Goal: Transaction & Acquisition: Purchase product/service

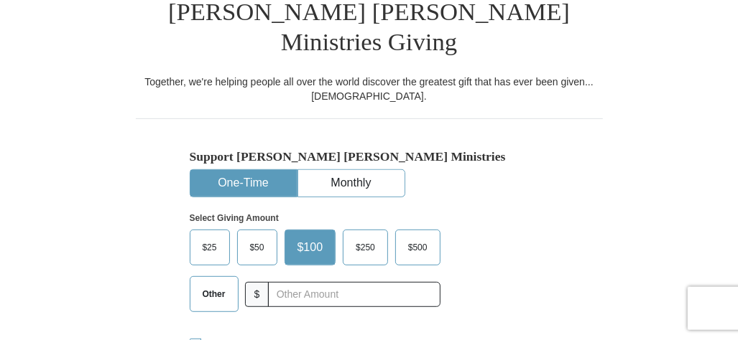
scroll to position [377, 0]
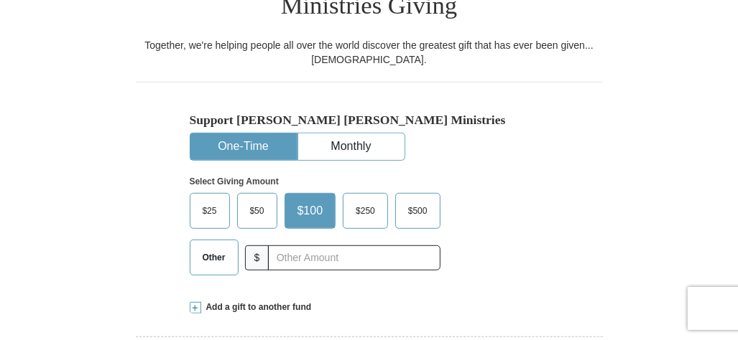
click at [260, 200] on span "$50" at bounding box center [257, 211] width 29 height 22
click at [0, 0] on input "$50" at bounding box center [0, 0] width 0 height 0
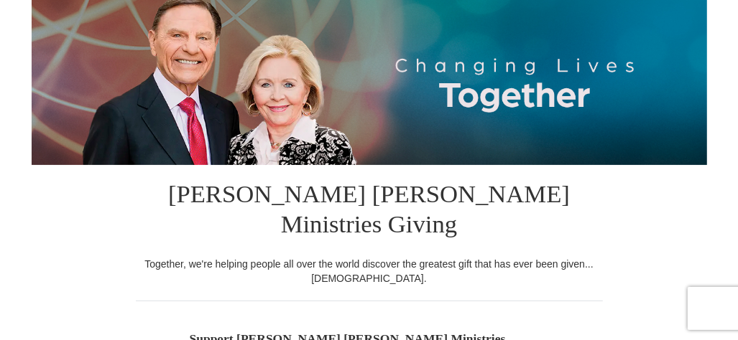
scroll to position [0, 0]
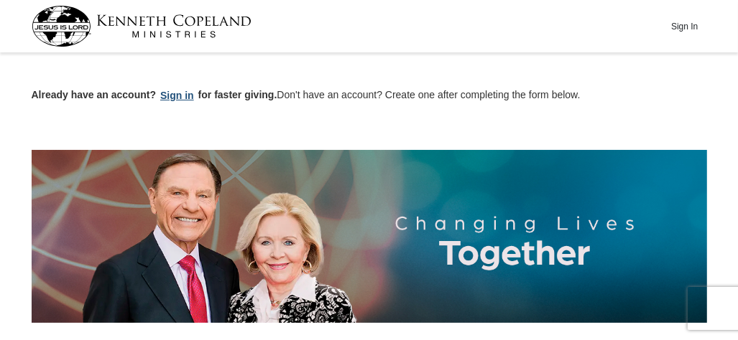
click at [169, 90] on button "Sign in" at bounding box center [177, 96] width 42 height 17
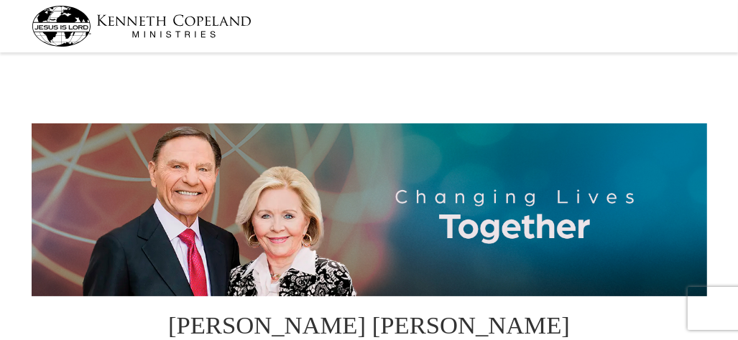
select select "PA"
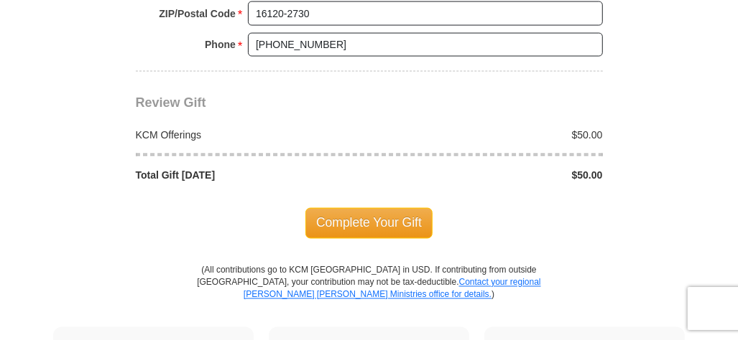
scroll to position [1282, 0]
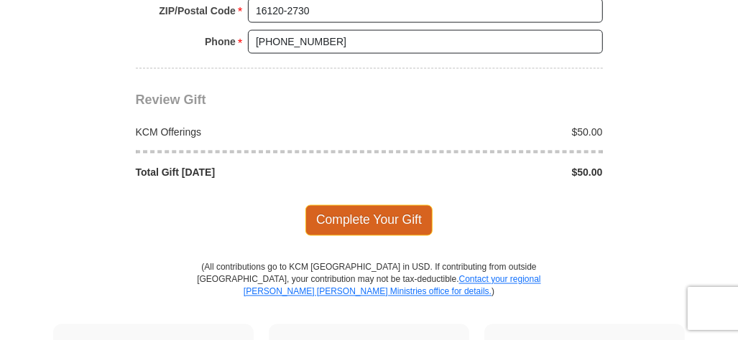
click at [357, 205] on span "Complete Your Gift" at bounding box center [368, 220] width 127 height 30
